Goal: Information Seeking & Learning: Check status

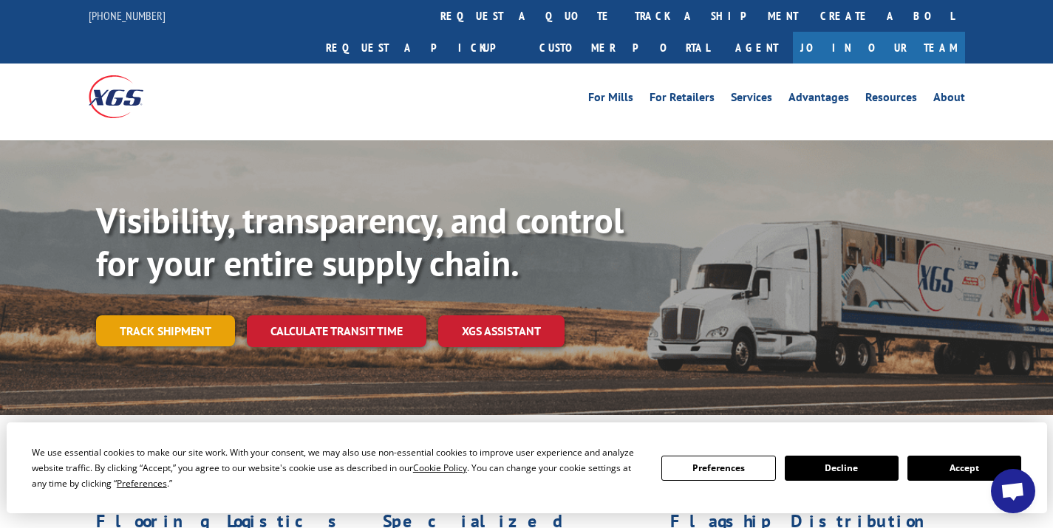
click at [163, 316] on link "Track shipment" at bounding box center [165, 331] width 139 height 31
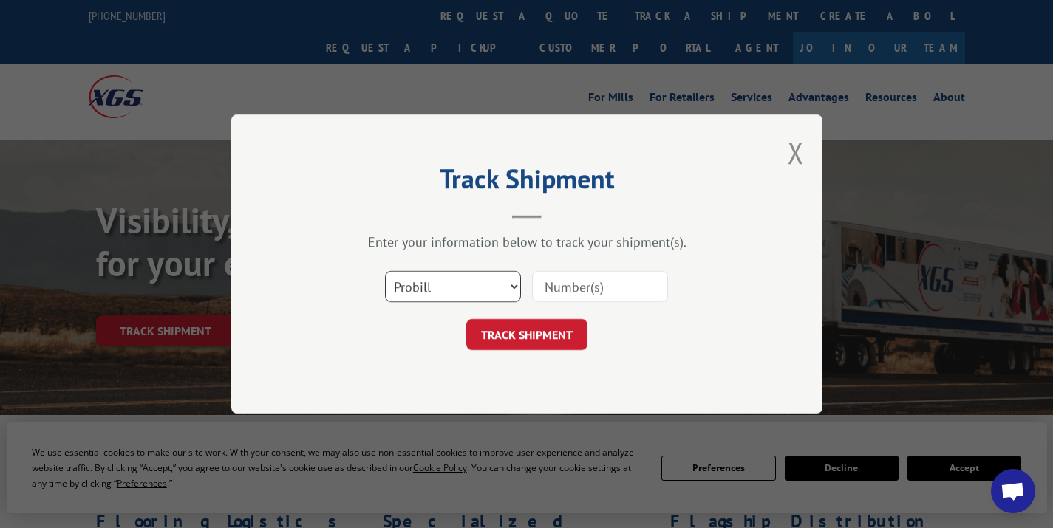
click at [468, 282] on select "Select category... Probill BOL PO" at bounding box center [453, 286] width 136 height 31
select select "bol"
click at [573, 290] on input at bounding box center [600, 286] width 136 height 31
paste input "XGS BOL# 243938"
drag, startPoint x: 610, startPoint y: 282, endPoint x: 452, endPoint y: 283, distance: 158.1
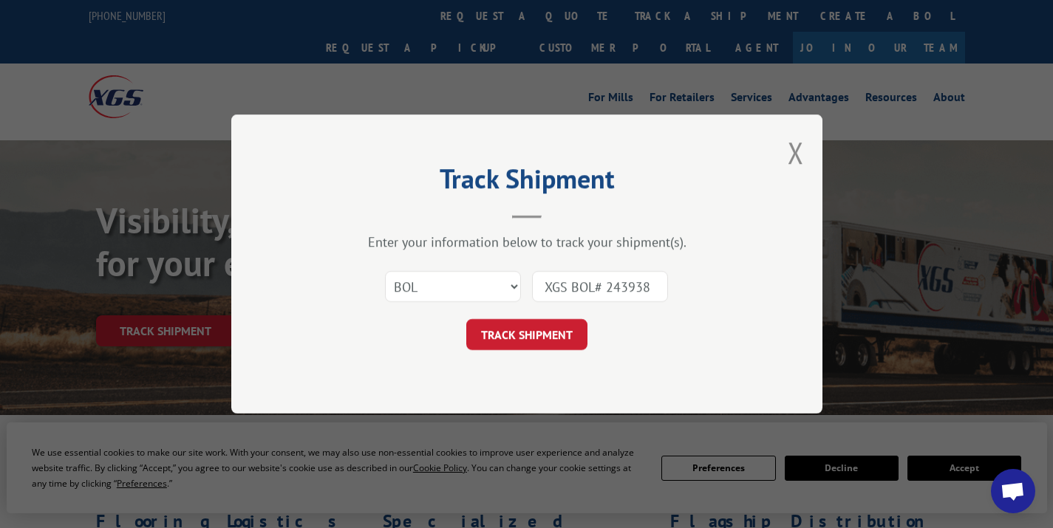
click at [452, 283] on div "Select category... Probill BOL PO XGS BOL# 243938" at bounding box center [526, 286] width 443 height 49
type input "243938"
click button "TRACK SHIPMENT" at bounding box center [526, 334] width 121 height 31
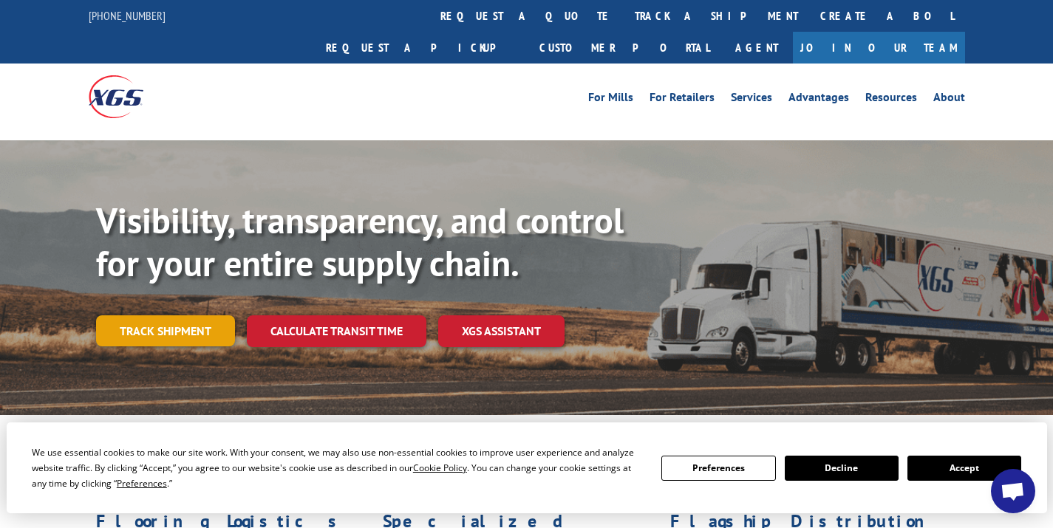
click at [206, 316] on link "Track shipment" at bounding box center [165, 331] width 139 height 31
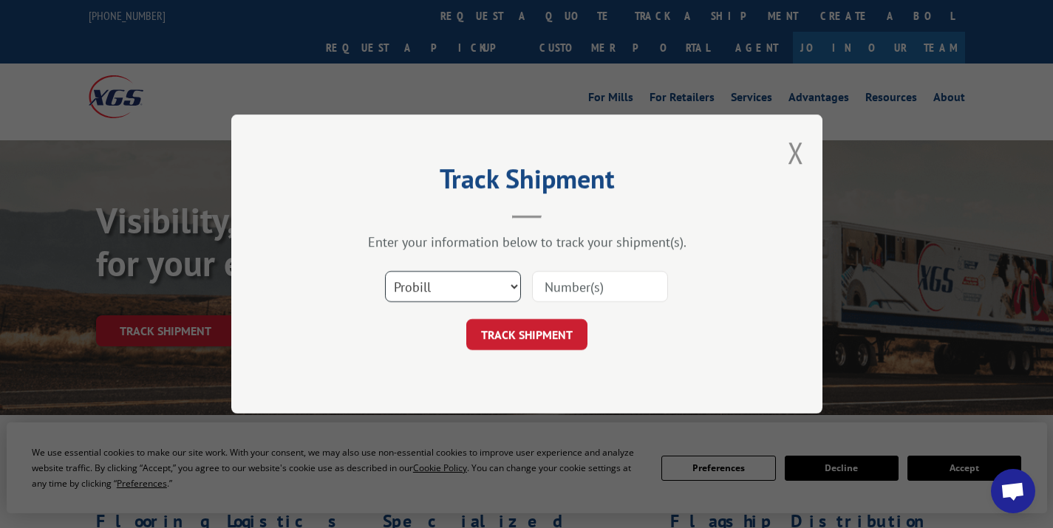
click at [445, 276] on select "Select category... Probill BOL PO" at bounding box center [453, 286] width 136 height 31
select select "bol"
click at [466, 275] on select "Select category... Probill BOL PO" at bounding box center [453, 286] width 136 height 31
click at [564, 282] on input at bounding box center [600, 286] width 136 height 31
paste input "243922"
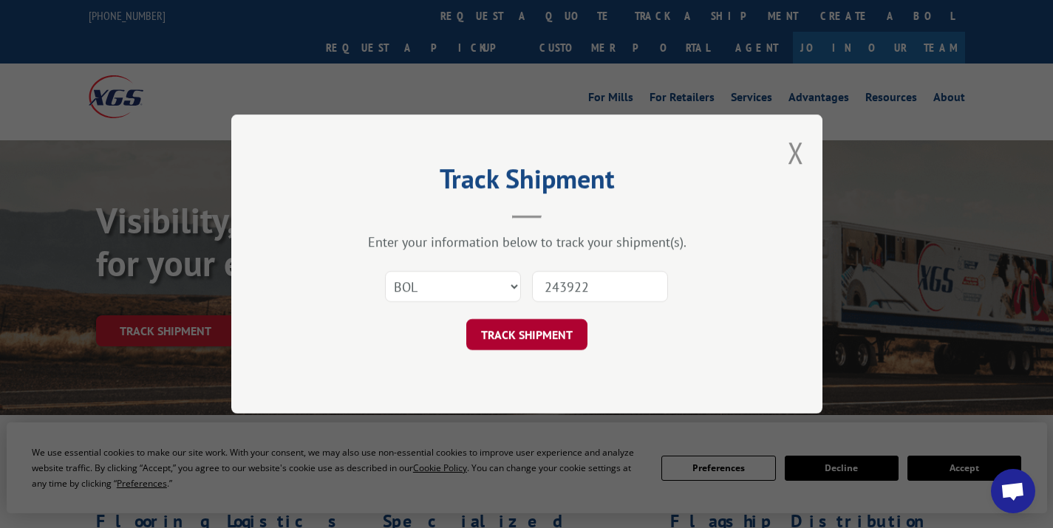
type input "243922"
click at [551, 345] on button "TRACK SHIPMENT" at bounding box center [526, 334] width 121 height 31
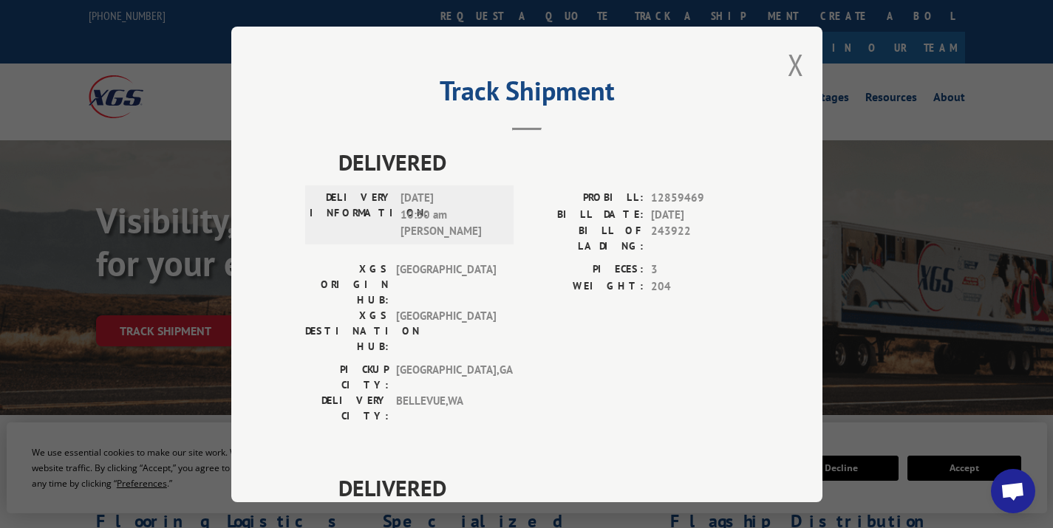
scroll to position [190, 0]
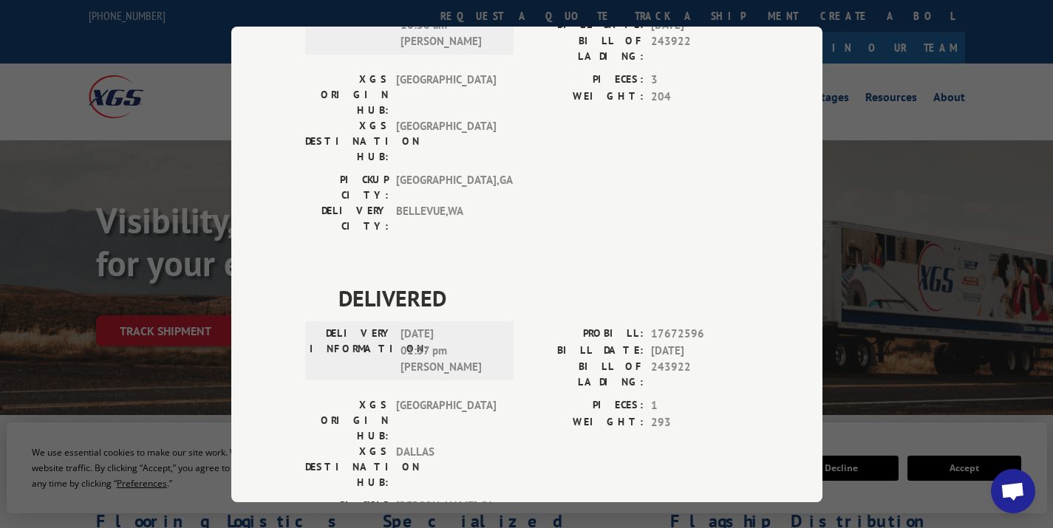
click at [850, 155] on div "Track Shipment DELIVERED DELIVERY INFORMATION: 06/16/2021 10:30 am Ross A PROBI…" at bounding box center [526, 264] width 1053 height 528
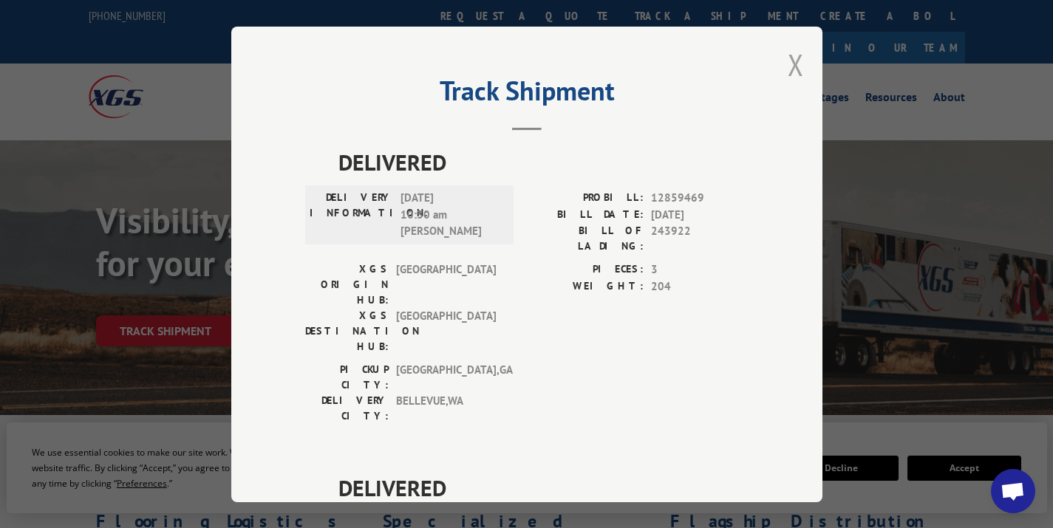
click at [789, 72] on button "Close modal" at bounding box center [796, 64] width 16 height 39
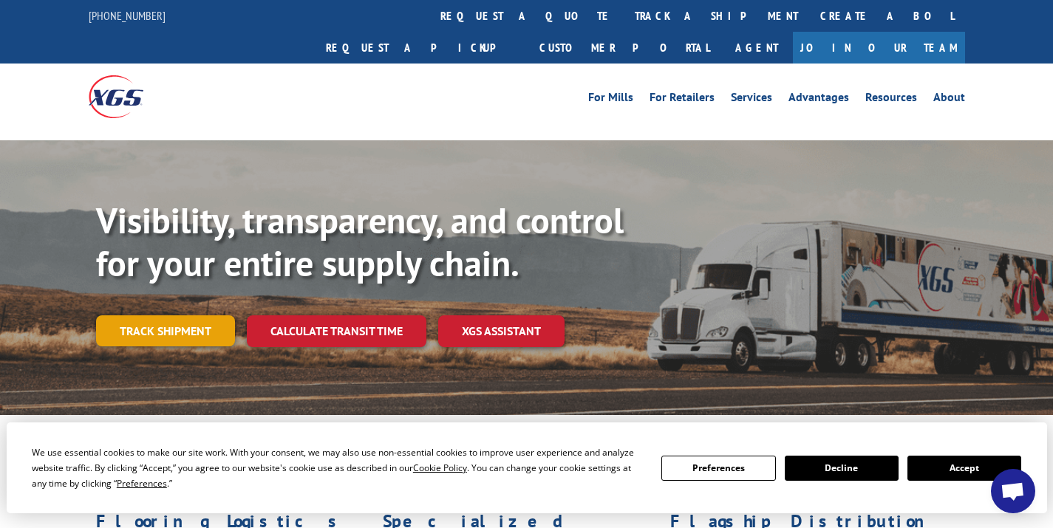
click at [151, 316] on link "Track shipment" at bounding box center [165, 331] width 139 height 31
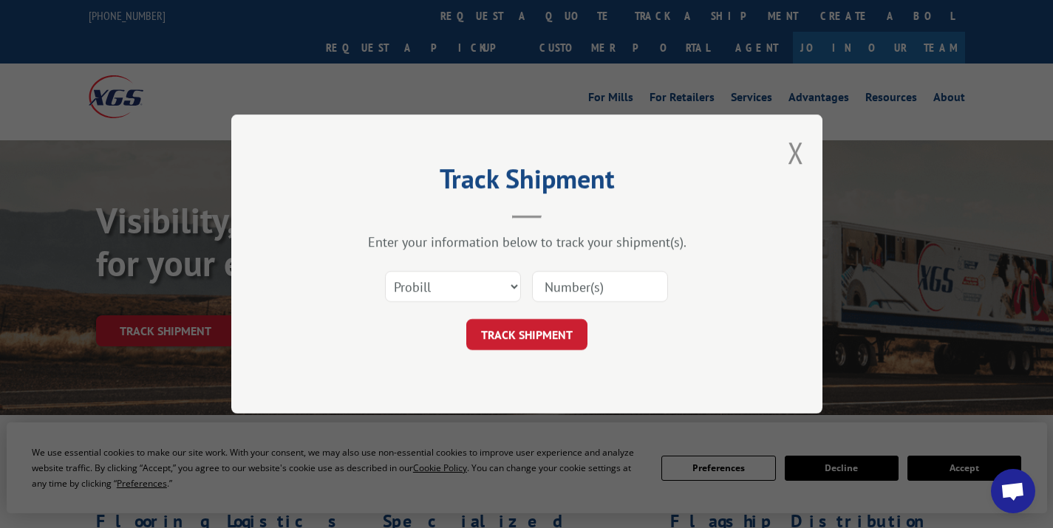
click at [570, 282] on input at bounding box center [600, 286] width 136 height 31
paste input "12861465"
type input "12861465"
click at [566, 342] on button "TRACK SHIPMENT" at bounding box center [526, 334] width 121 height 31
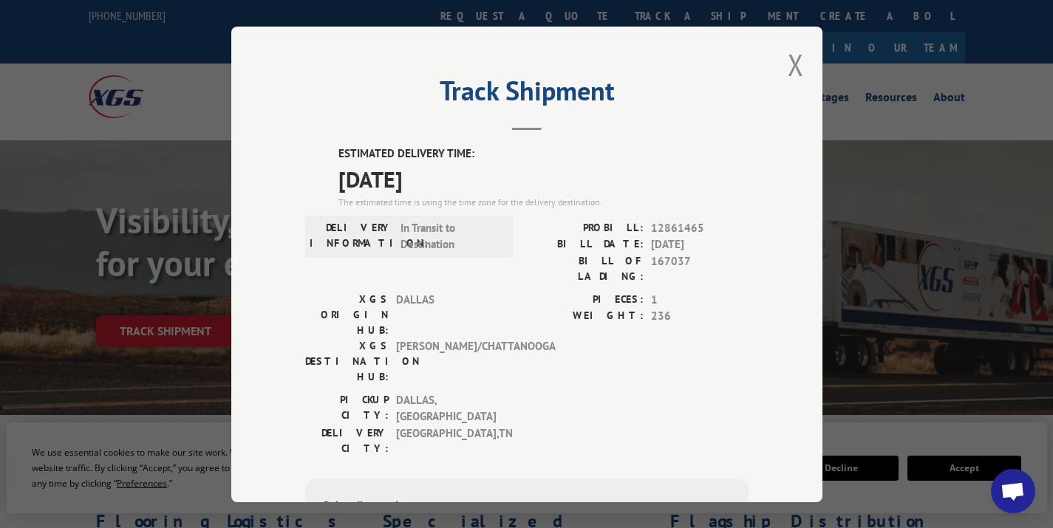
scroll to position [8, 0]
